Goal: Information Seeking & Learning: Learn about a topic

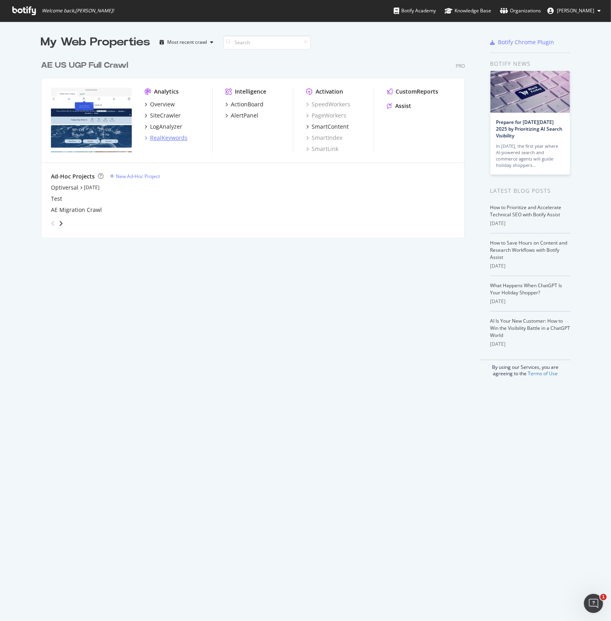
click at [182, 139] on div "RealKeywords" at bounding box center [168, 138] width 37 height 8
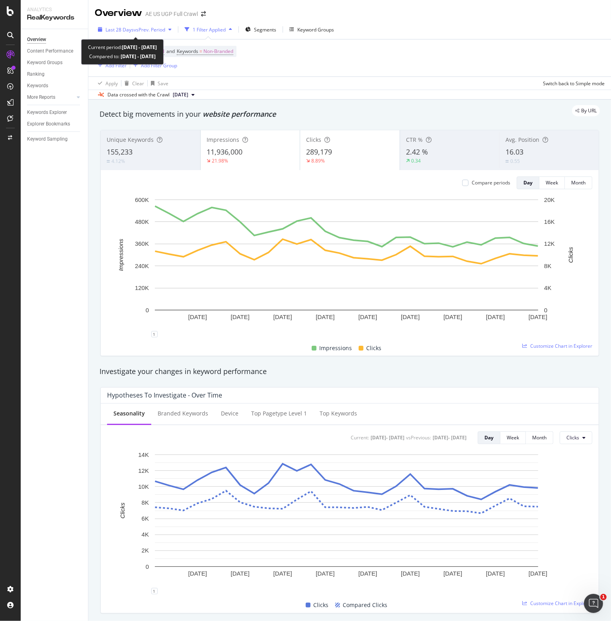
click at [144, 29] on span "vs Prev. Period" at bounding box center [149, 29] width 31 height 7
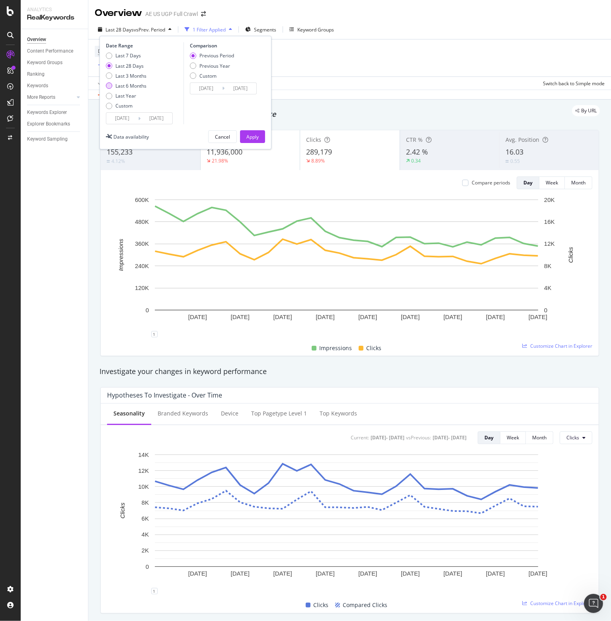
click at [121, 86] on div "Last 6 Months" at bounding box center [130, 85] width 31 height 7
type input "[DATE]"
click at [248, 133] on div "Apply" at bounding box center [252, 136] width 12 height 7
